Goal: Entertainment & Leisure: Consume media (video, audio)

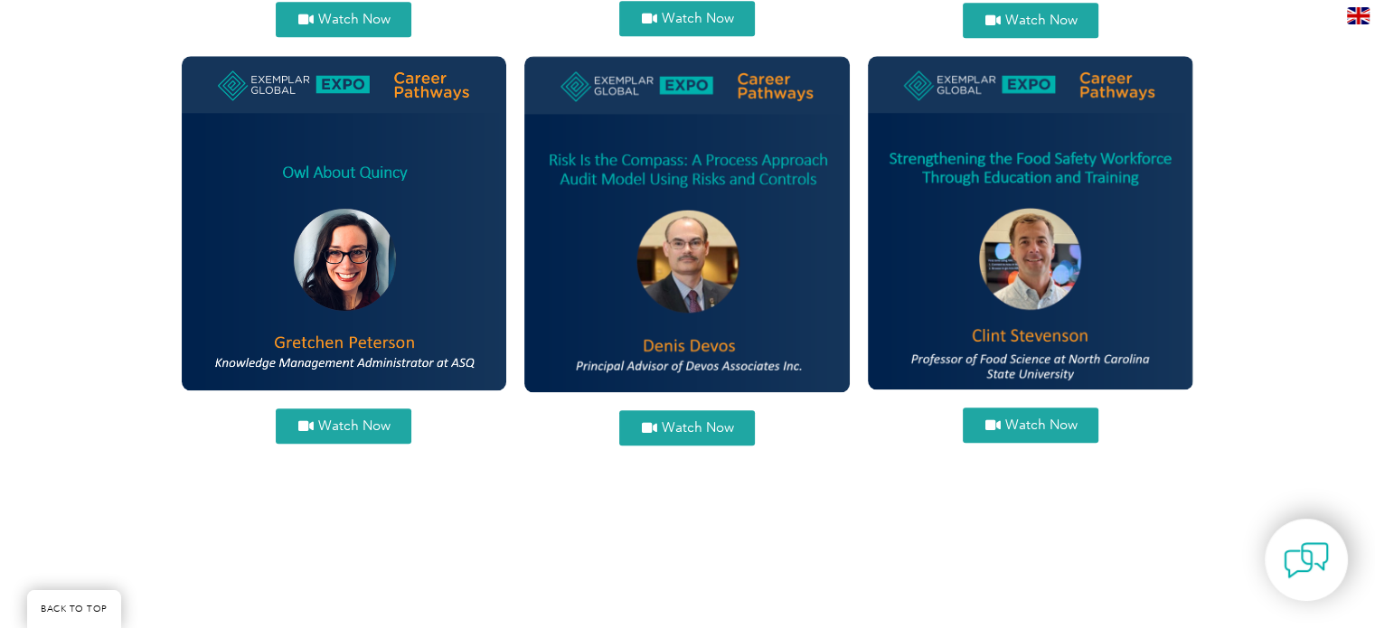
scroll to position [1256, 0]
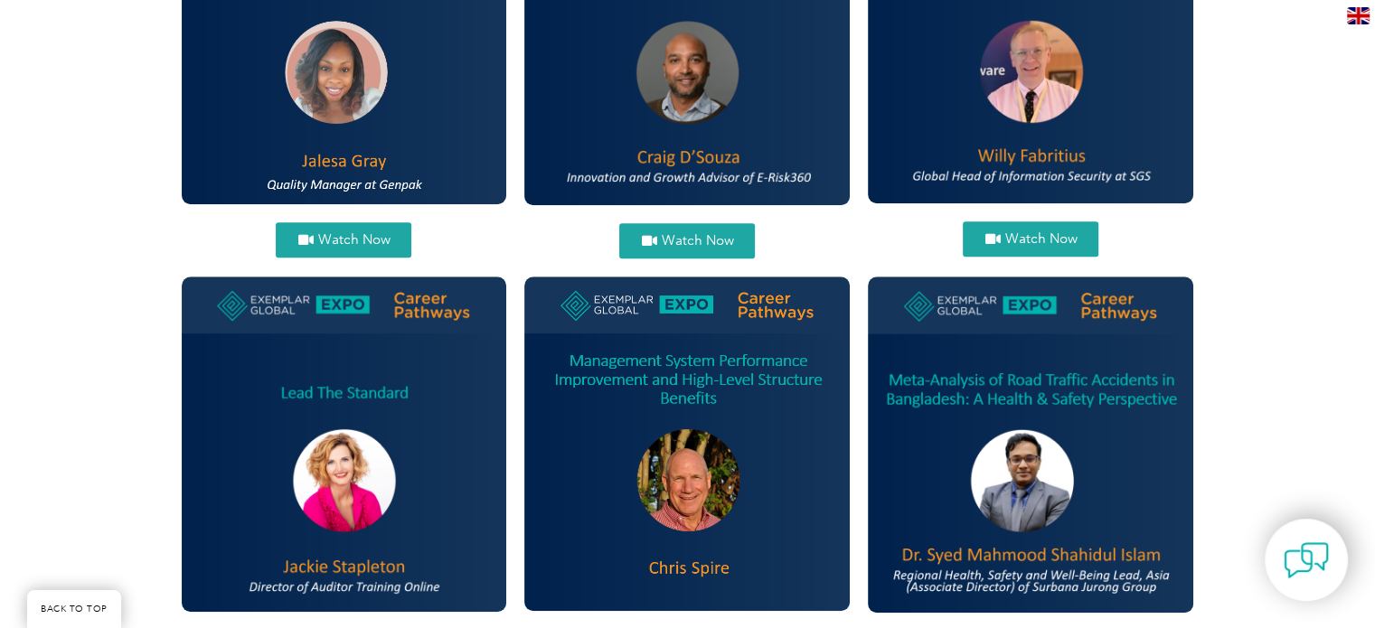
click at [342, 234] on span "Watch Now" at bounding box center [353, 240] width 72 height 14
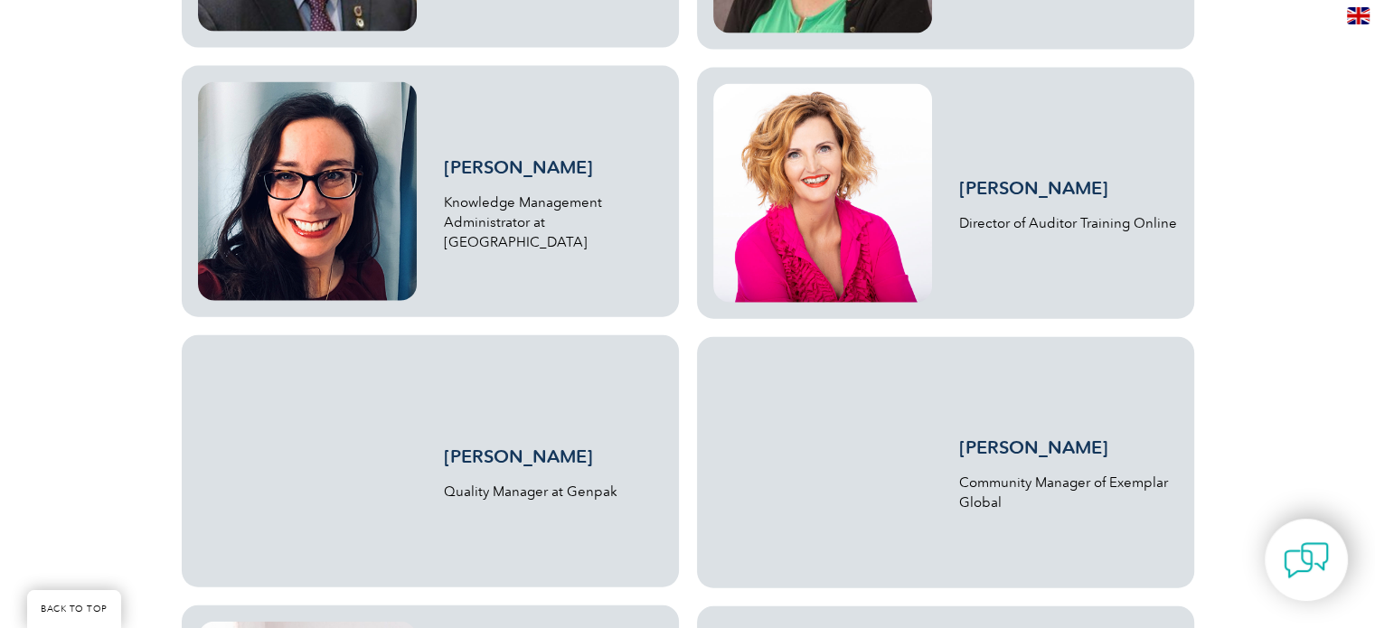
scroll to position [4622, 0]
